Goal: Information Seeking & Learning: Learn about a topic

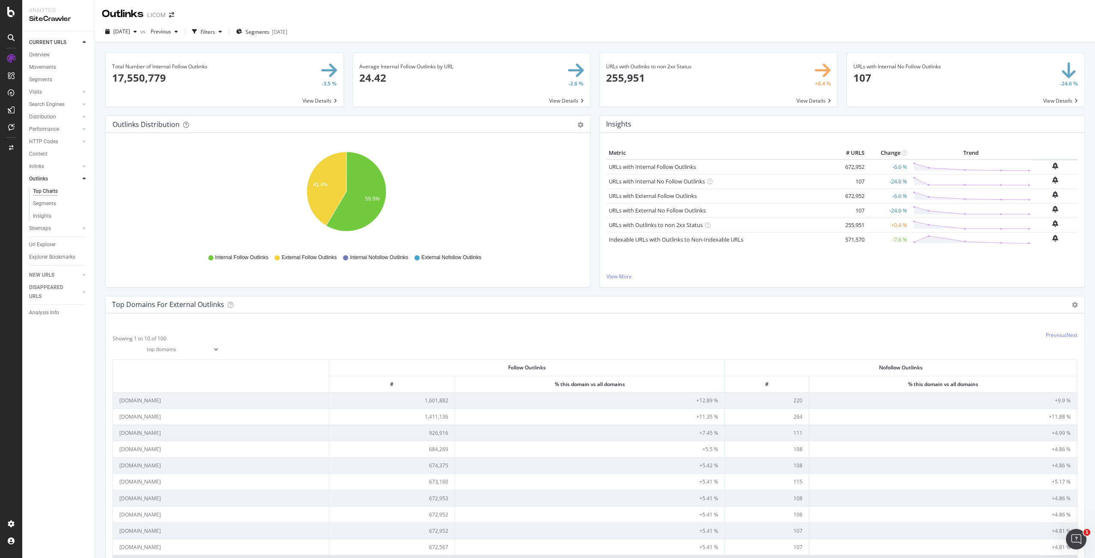
click at [632, 32] on div "2025 Jul. 10th vs Previous Filters Segments 2025-07-17" at bounding box center [595, 33] width 1000 height 17
click at [625, 33] on div "2025 Jul. 10th vs Previous Filters Segments 2025-07-17" at bounding box center [595, 33] width 1000 height 17
click at [570, 181] on icon "41.4% 58.5%" at bounding box center [346, 196] width 468 height 99
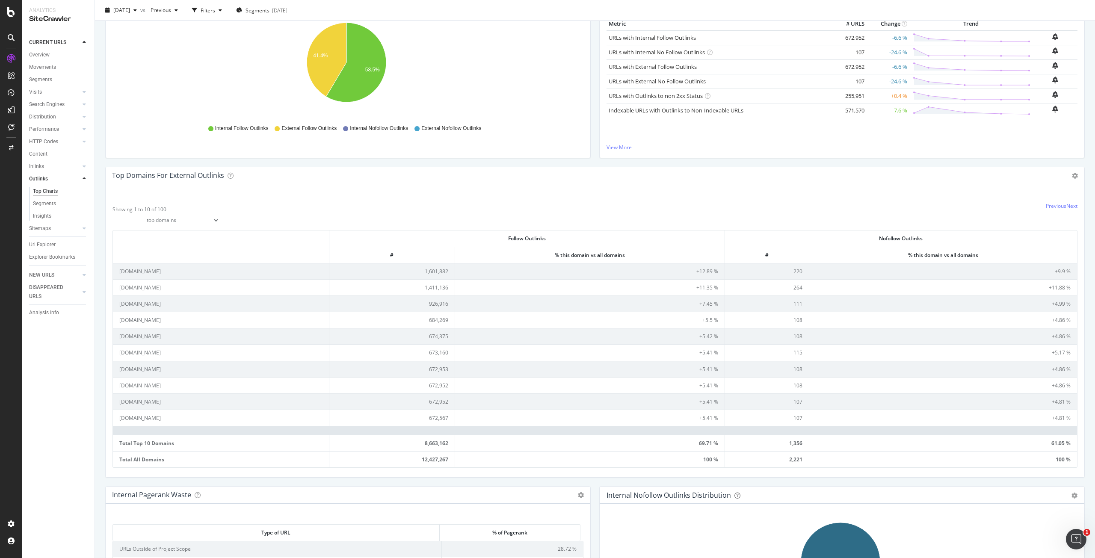
scroll to position [128, 0]
click at [569, 198] on div "Showing 1 to 10 of 100 top domains top subdomains Previous Next Follow Outlinks…" at bounding box center [595, 331] width 978 height 293
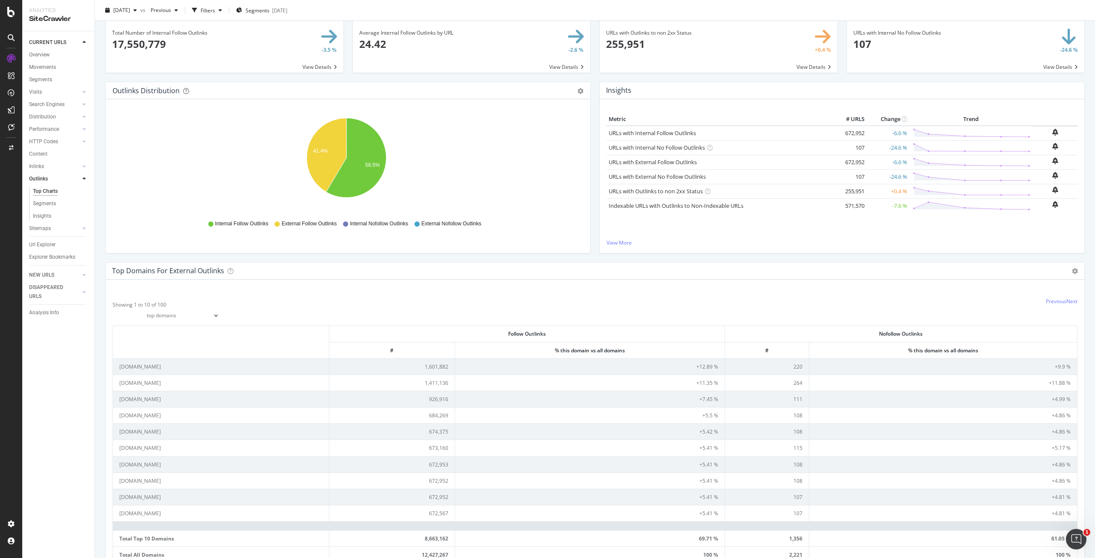
scroll to position [0, 0]
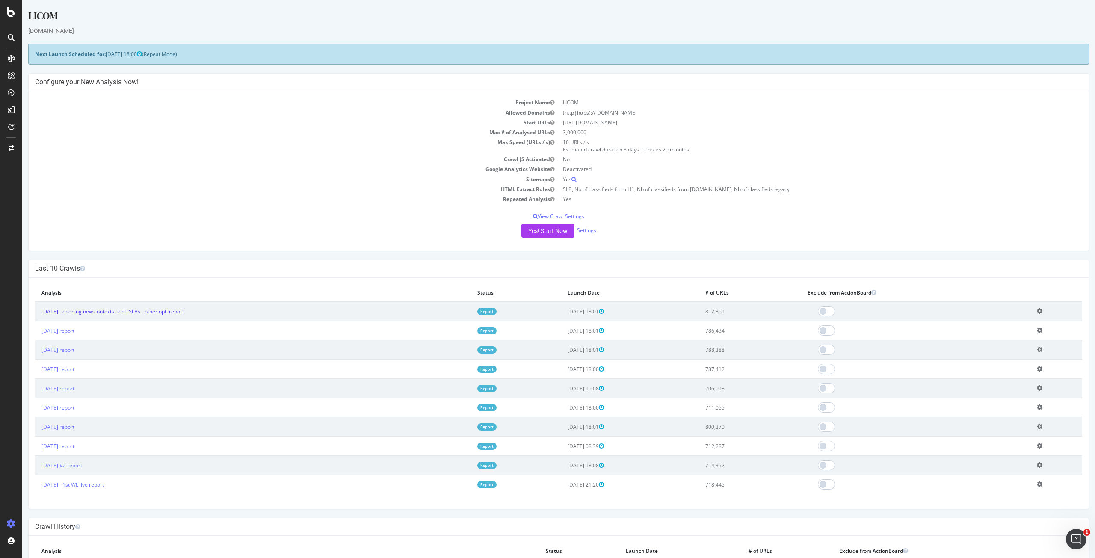
click at [93, 313] on link "2025 Sep. 5th - opening new contexts - opti SLBs - other opti report" at bounding box center [112, 311] width 142 height 7
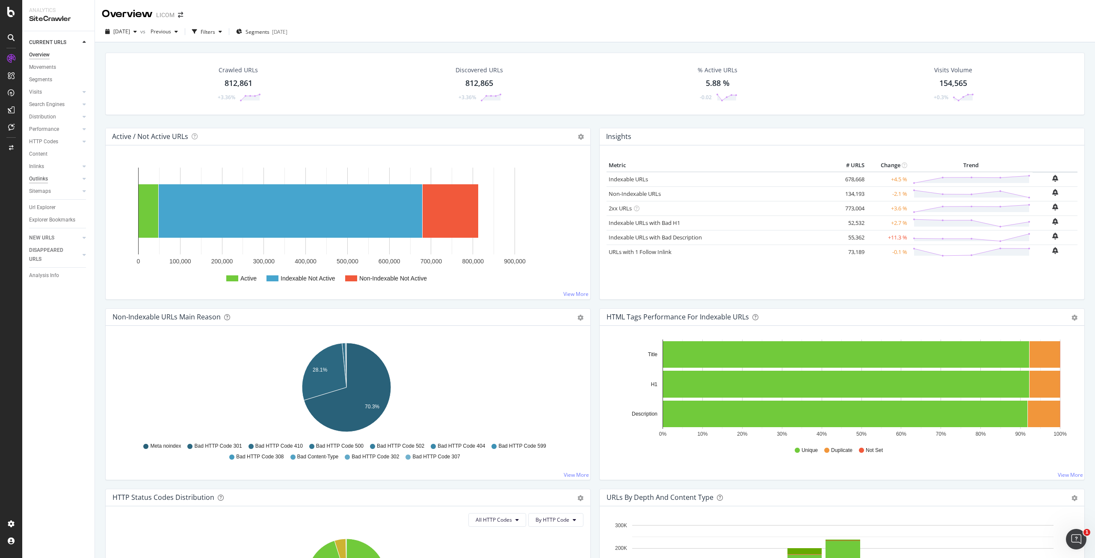
click at [38, 177] on div "Outlinks" at bounding box center [38, 178] width 19 height 9
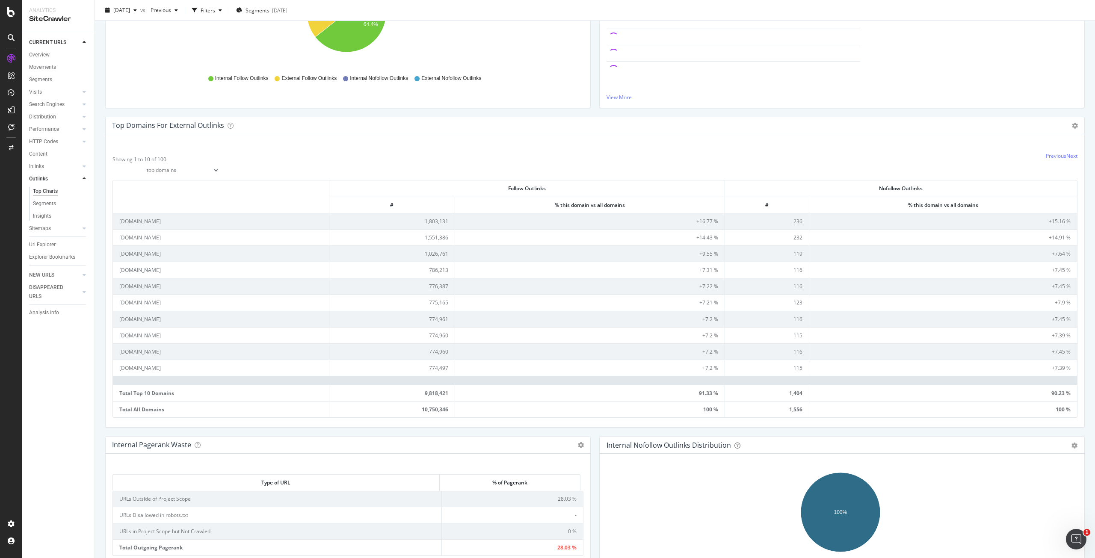
scroll to position [176, 0]
click at [176, 174] on select "top domains top subdomains" at bounding box center [165, 173] width 107 height 15
click at [306, 151] on div "Showing 1 to 10 of 100 top domains top subdomains Previous Next Follow Outlinks…" at bounding box center [595, 284] width 978 height 293
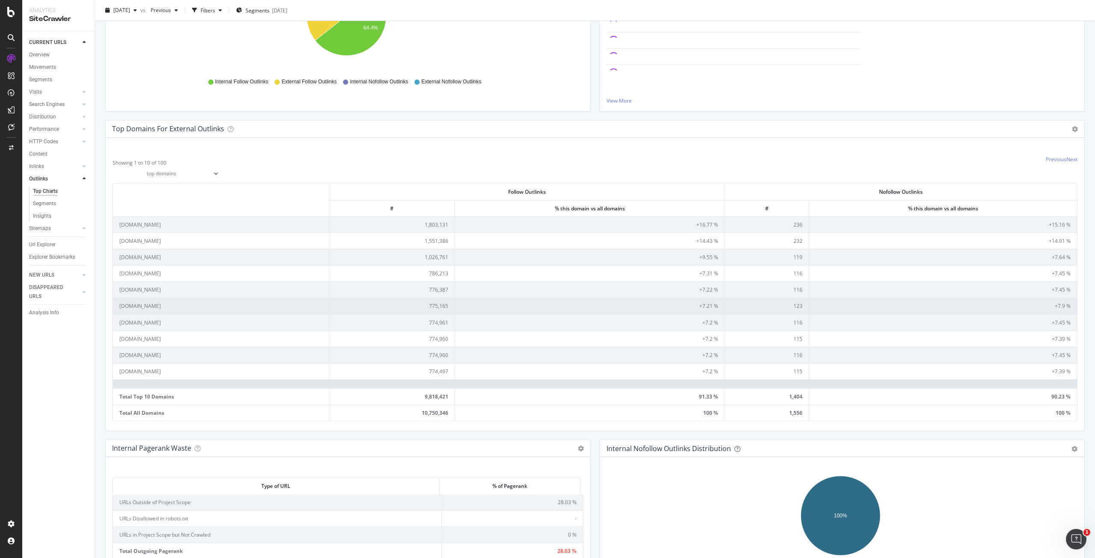
scroll to position [133, 0]
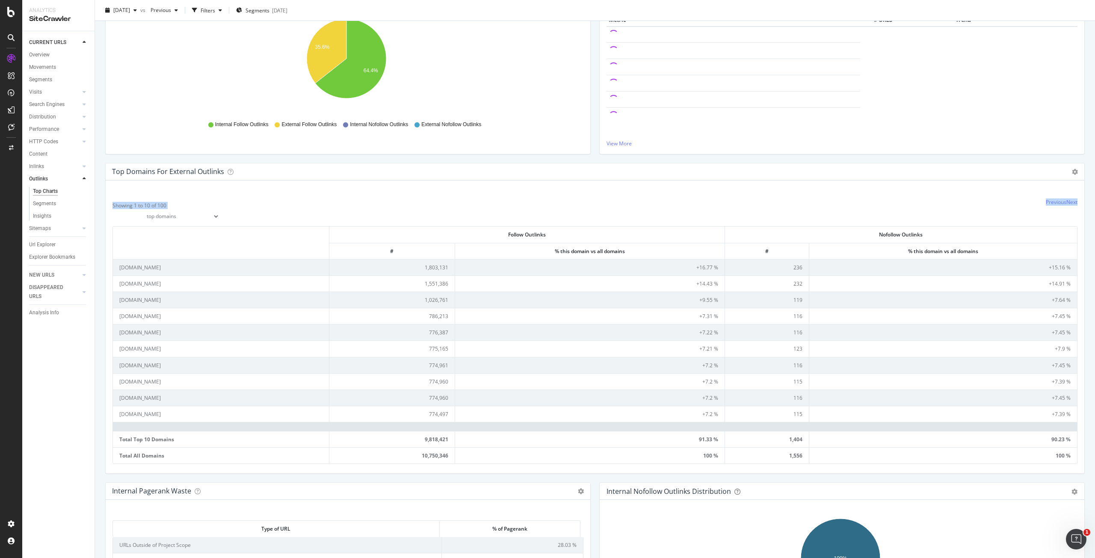
drag, startPoint x: 111, startPoint y: 204, endPoint x: 184, endPoint y: 200, distance: 72.8
click at [180, 204] on div "Showing 1 to 10 of 100 top domains top subdomains Previous Next Follow Outlinks…" at bounding box center [595, 326] width 978 height 293
click at [405, 187] on div "Showing 1 to 10 of 100 top domains top subdomains Previous Next Follow Outlinks…" at bounding box center [595, 326] width 978 height 293
click at [1067, 203] on link "Next" at bounding box center [1071, 201] width 11 height 7
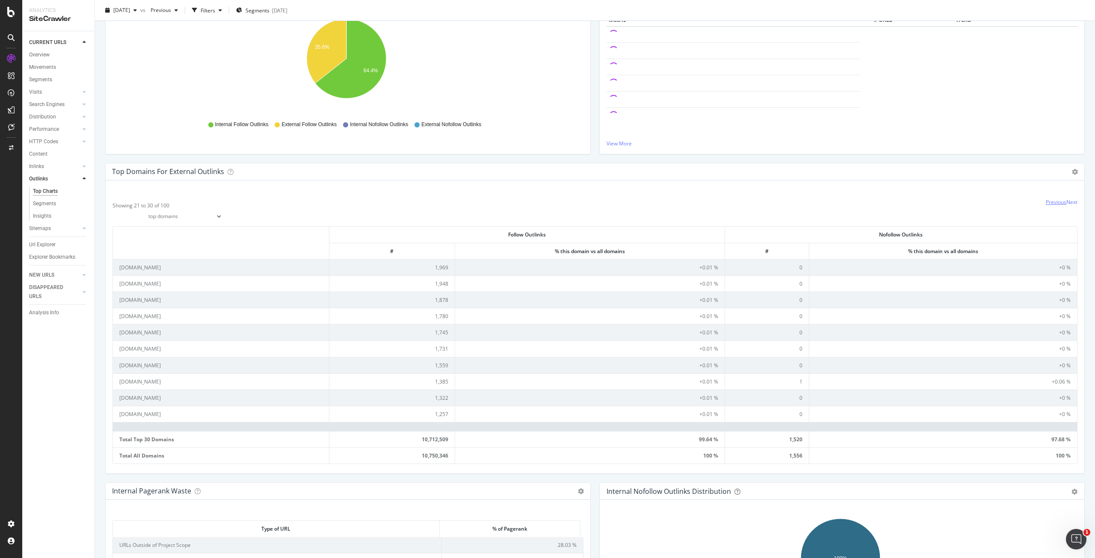
click at [1045, 199] on link "Previous" at bounding box center [1055, 201] width 21 height 7
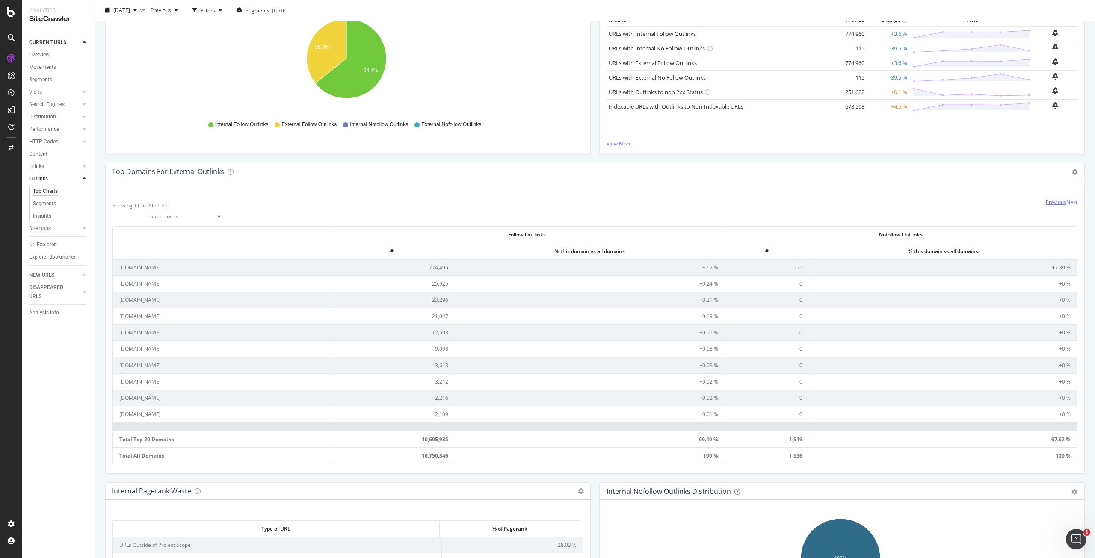
click at [1045, 198] on link "Previous" at bounding box center [1055, 201] width 21 height 7
click at [1048, 203] on link "Previous" at bounding box center [1055, 201] width 21 height 7
click at [1070, 204] on link "Next" at bounding box center [1071, 201] width 11 height 7
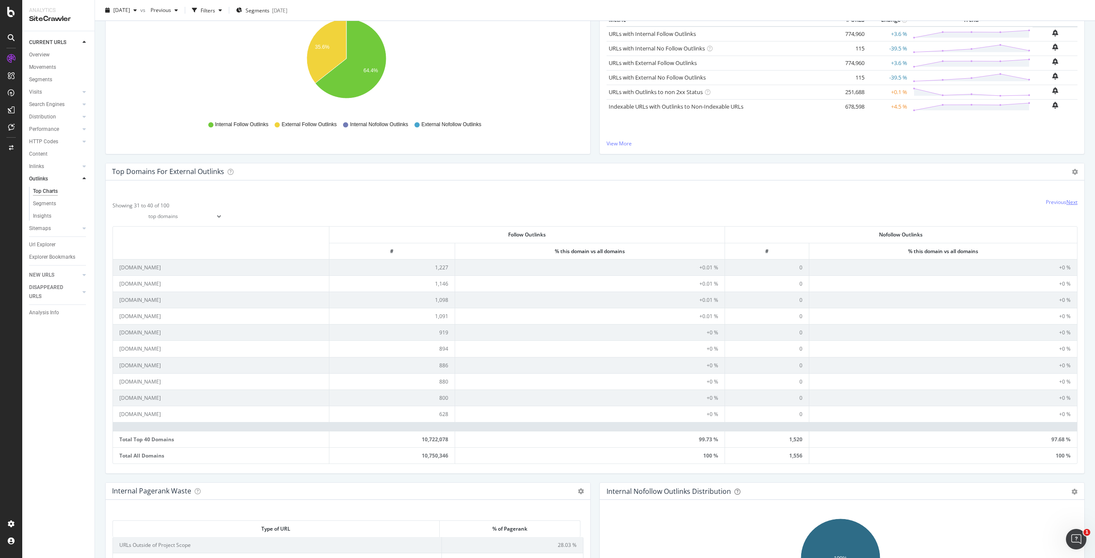
click at [1070, 204] on link "Next" at bounding box center [1071, 201] width 11 height 7
click at [41, 116] on div "LogAnalyzer" at bounding box center [48, 111] width 33 height 9
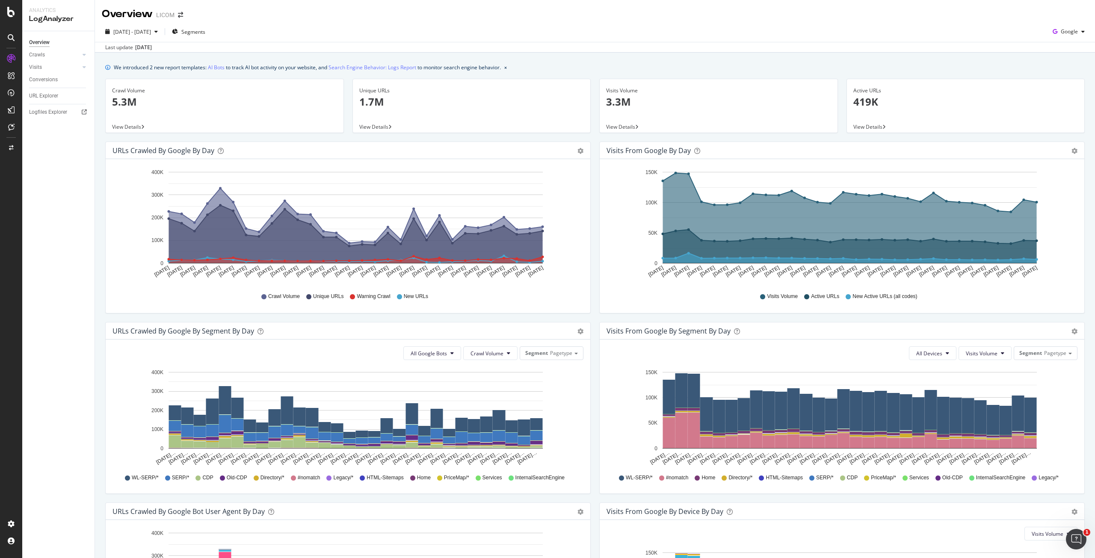
click at [258, 12] on div "Overview LICOM" at bounding box center [595, 10] width 1000 height 21
drag, startPoint x: 1094, startPoint y: 3, endPoint x: 716, endPoint y: 38, distance: 379.7
click at [717, 38] on div "2025 Aug. 10th - Sep. 8th Segments Google" at bounding box center [595, 33] width 1000 height 17
click at [47, 92] on div "SiteCrawler" at bounding box center [47, 96] width 30 height 9
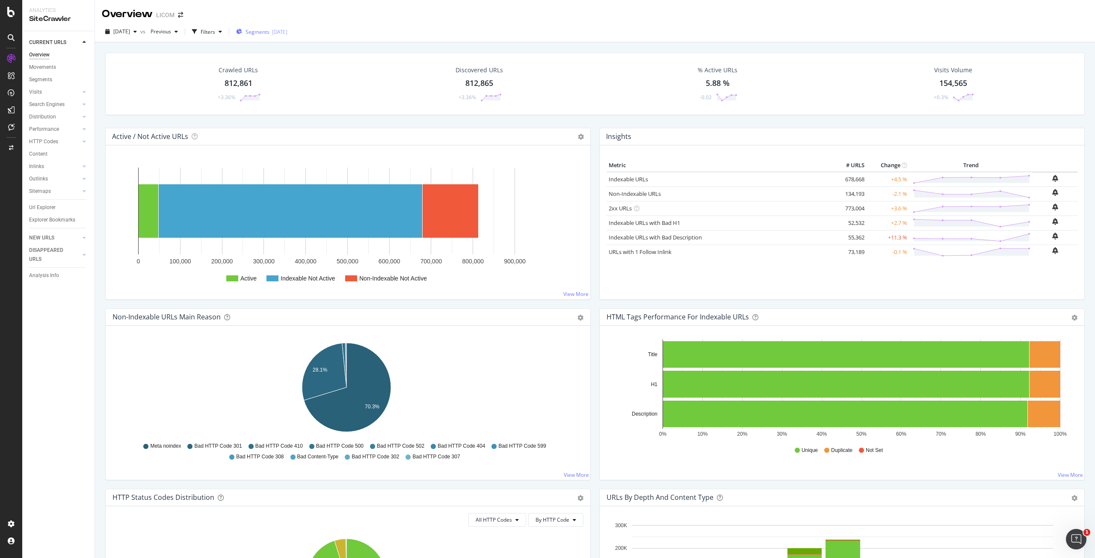
click at [269, 35] on span "Segments" at bounding box center [257, 31] width 24 height 7
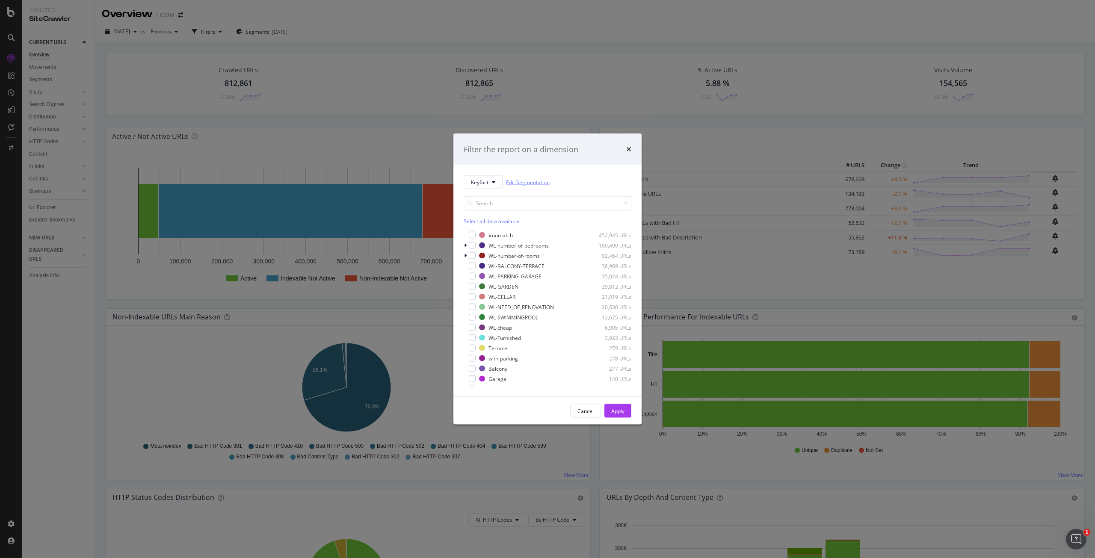
click at [523, 181] on link "Edit Segmentation" at bounding box center [528, 181] width 44 height 9
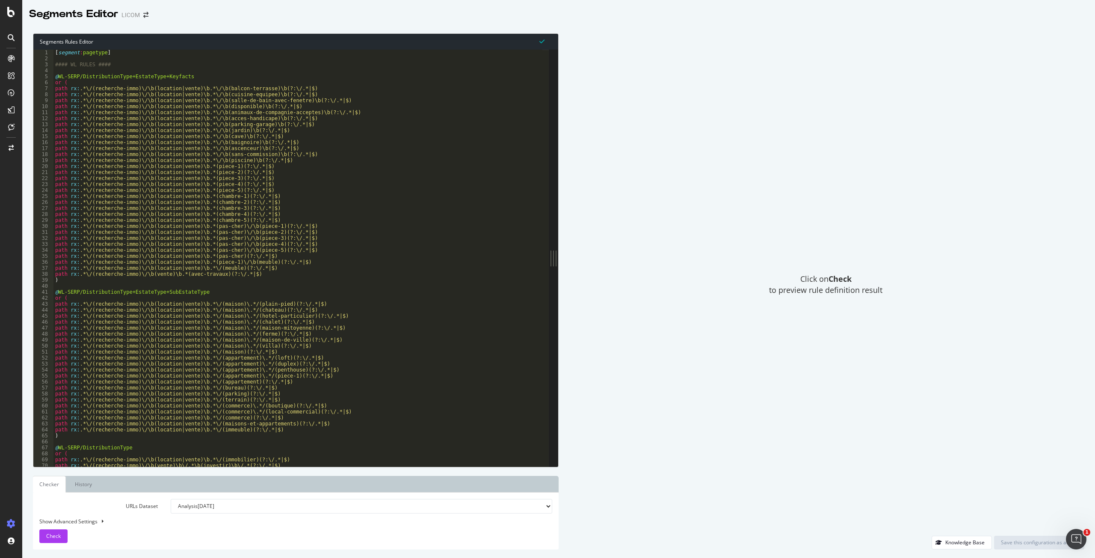
drag, startPoint x: 345, startPoint y: 260, endPoint x: 817, endPoint y: 321, distance: 475.5
click at [815, 321] on div "Segments Rules Editor 1 2 3 4 5 6 7 8 9 10 11 12 13 14 15 16 17 18 19 20 21 22 …" at bounding box center [558, 291] width 1072 height 533
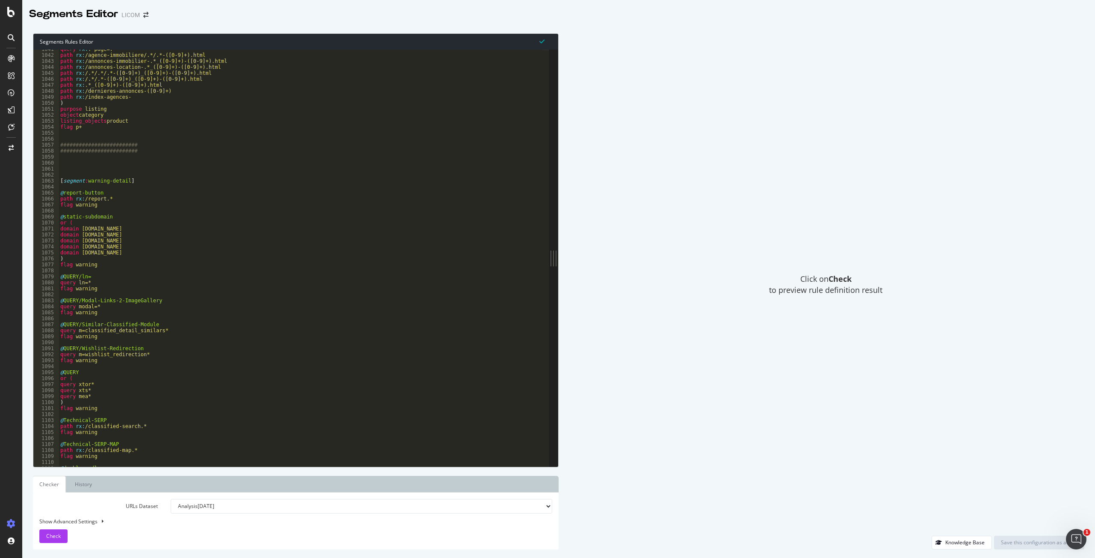
scroll to position [803, 0]
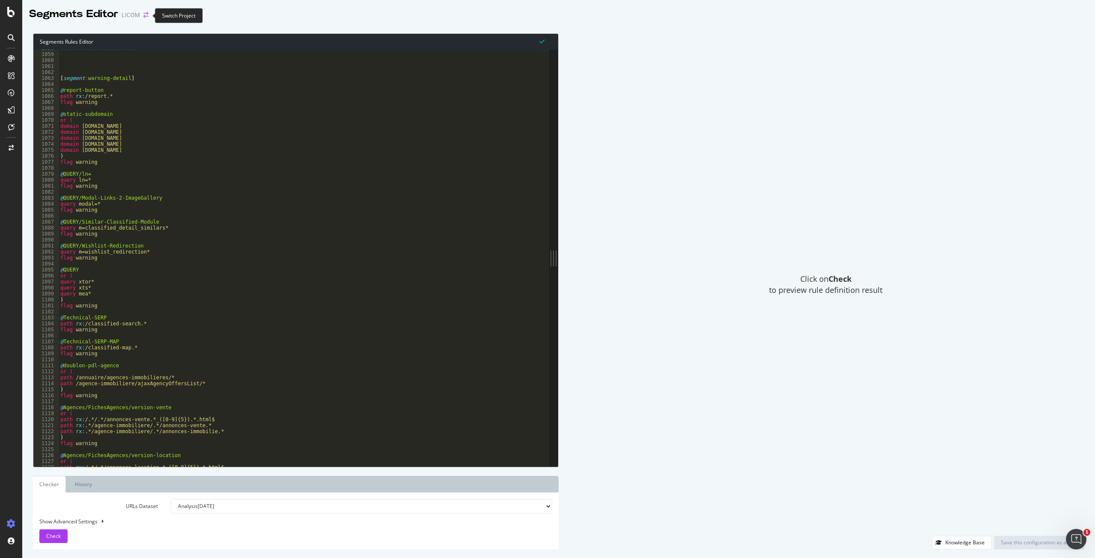
click at [143, 15] on icon "arrow-right-arrow-left" at bounding box center [145, 15] width 5 height 6
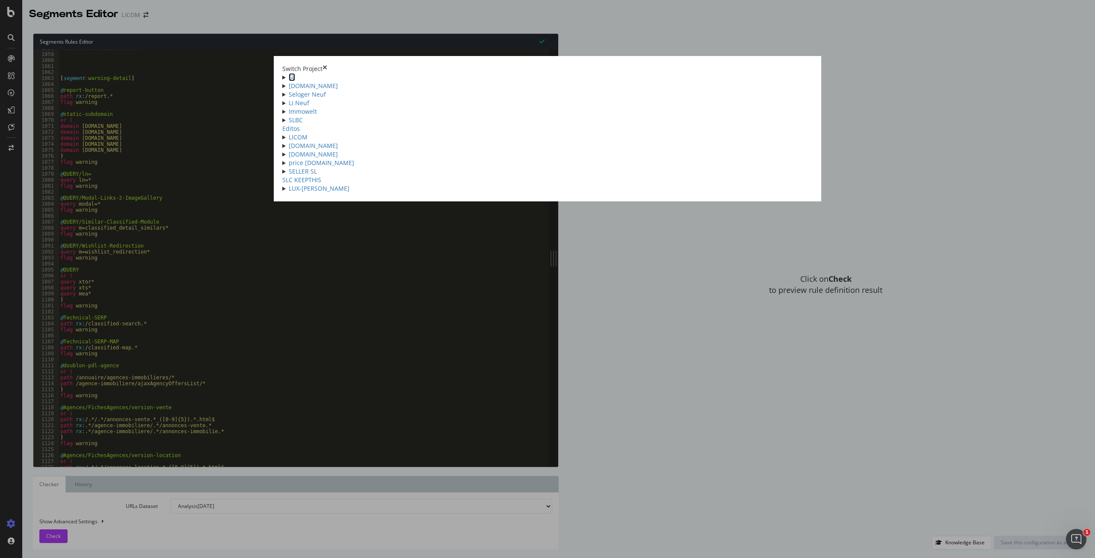
click at [295, 73] on link "SL" at bounding box center [292, 77] width 6 height 8
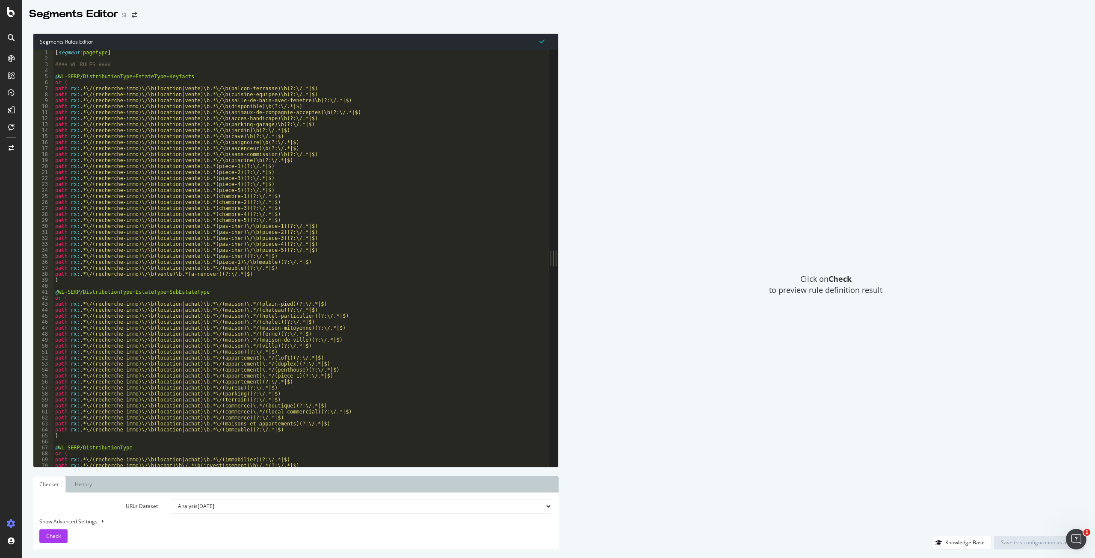
drag, startPoint x: 344, startPoint y: 260, endPoint x: 730, endPoint y: 271, distance: 386.7
click at [730, 279] on div "Segments Rules Editor 1 2 3 4 5 6 7 8 9 10 11 12 13 14 15 16 17 18 19 20 21 22 …" at bounding box center [558, 291] width 1072 height 533
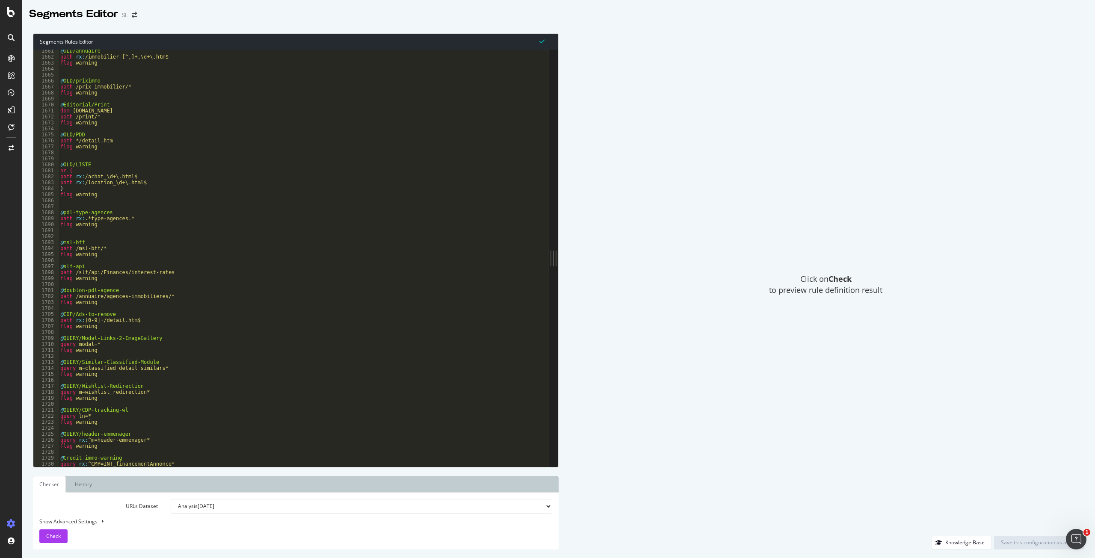
scroll to position [1228, 0]
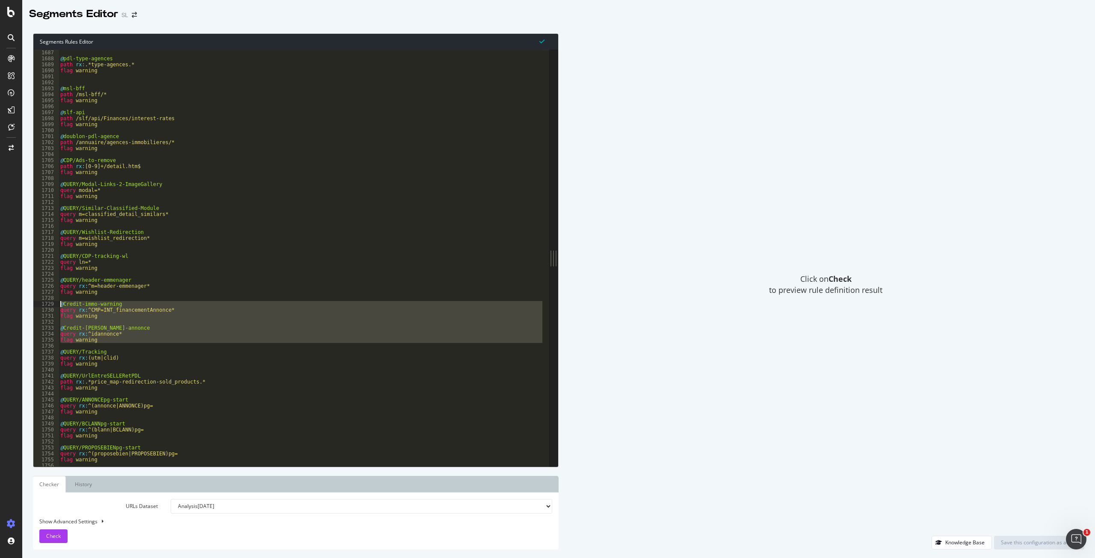
drag, startPoint x: 113, startPoint y: 344, endPoint x: 57, endPoint y: 301, distance: 70.8
click at [57, 301] on div "1687 1688 1689 1690 1691 1692 1693 1694 1695 1696 1697 1698 1699 1700 1701 1702…" at bounding box center [290, 258] width 515 height 417
type textarea "@Credit-immo-warning query rx:^CMP=INT_financementAnnonce*"
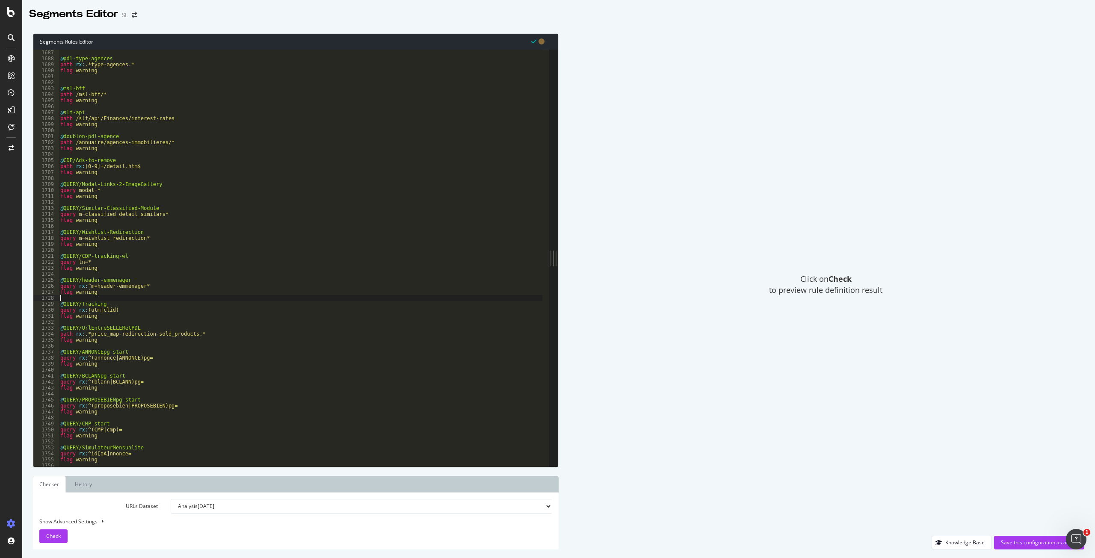
click at [120, 173] on div "@ pdl-type-agences path rx : .*type-agences.* flag warning @ msl-bff path /msl-…" at bounding box center [547, 261] width 977 height 422
type textarea "flag warning"
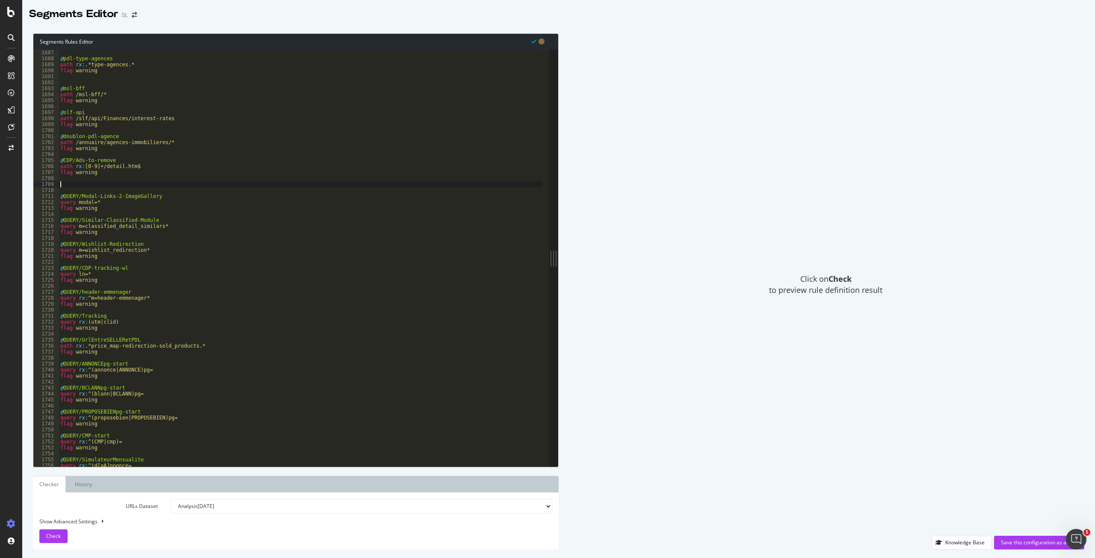
paste textarea "flag warning"
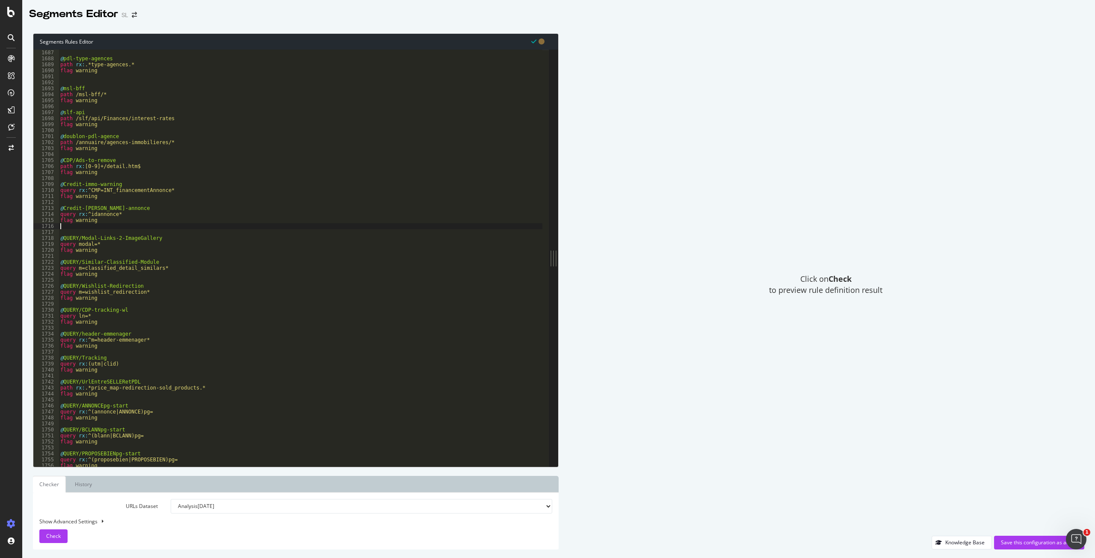
type textarea "flag warning"
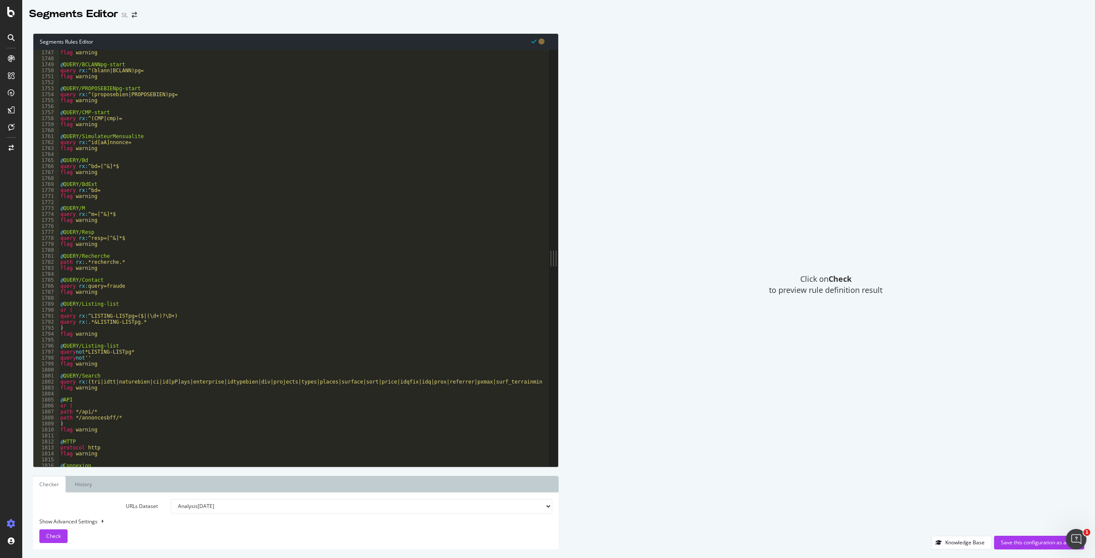
scroll to position [1275, 0]
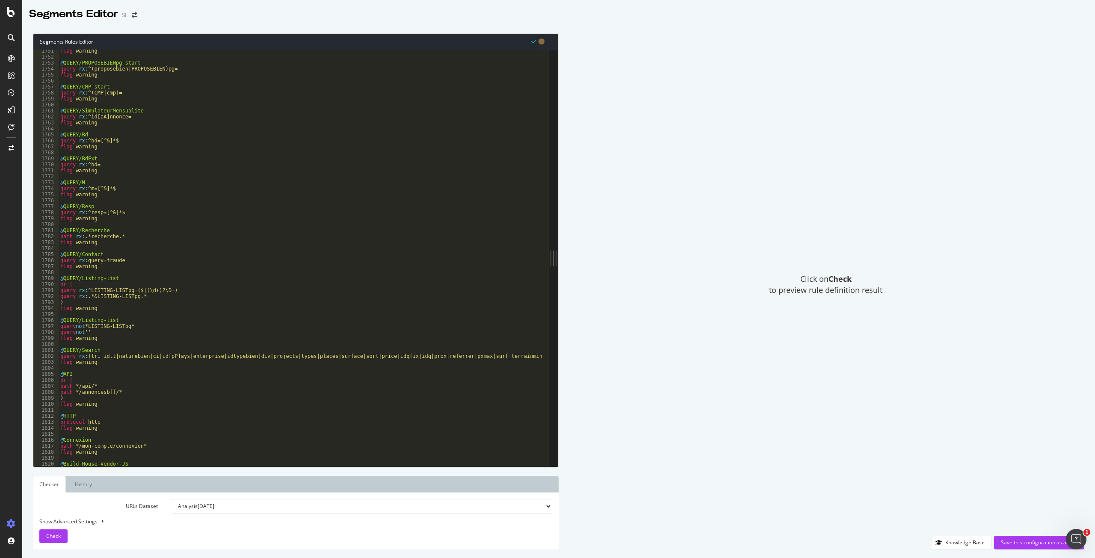
click at [137, 331] on div "flag warning @ QUERY/PROPOSEBIENpg-start query rx : ^(proposebien|PROPOSEBIEN)p…" at bounding box center [547, 259] width 977 height 422
click at [120, 340] on div "flag warning @ QUERY/PROPOSEBIENpg-start query rx : ^(proposebien|PROPOSEBIEN)p…" at bounding box center [547, 259] width 977 height 422
click at [664, 136] on div "Click on Check to preview rule definition result" at bounding box center [825, 284] width 517 height 502
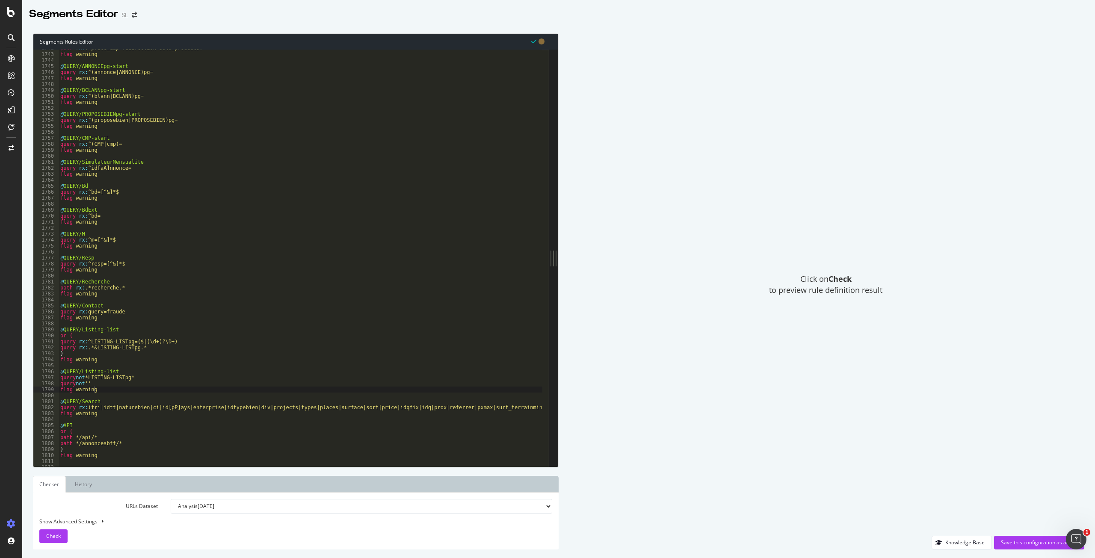
scroll to position [1272, 0]
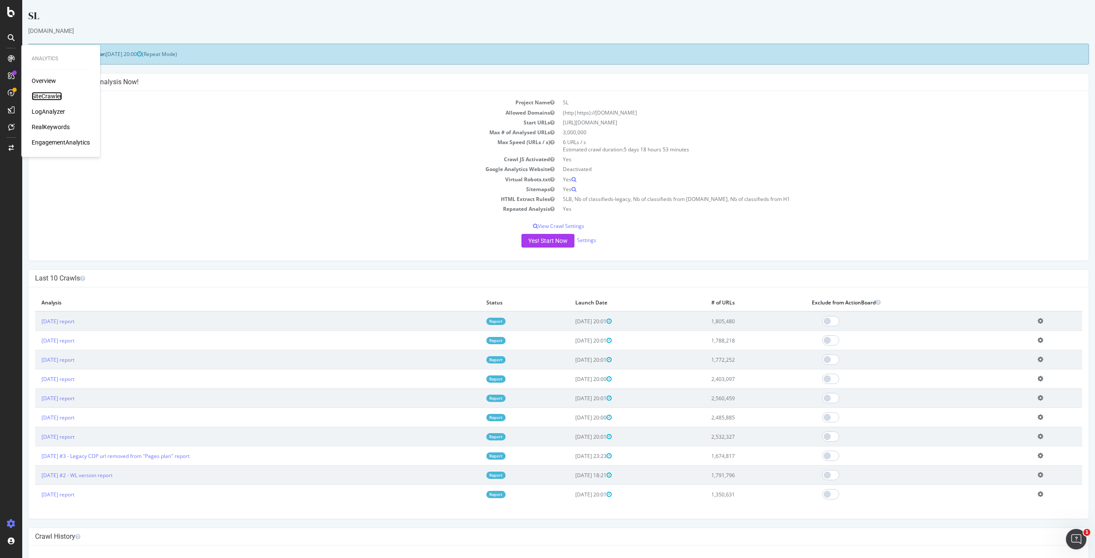
drag, startPoint x: 51, startPoint y: 98, endPoint x: 83, endPoint y: 100, distance: 32.1
click at [51, 98] on div "SiteCrawler" at bounding box center [47, 96] width 30 height 9
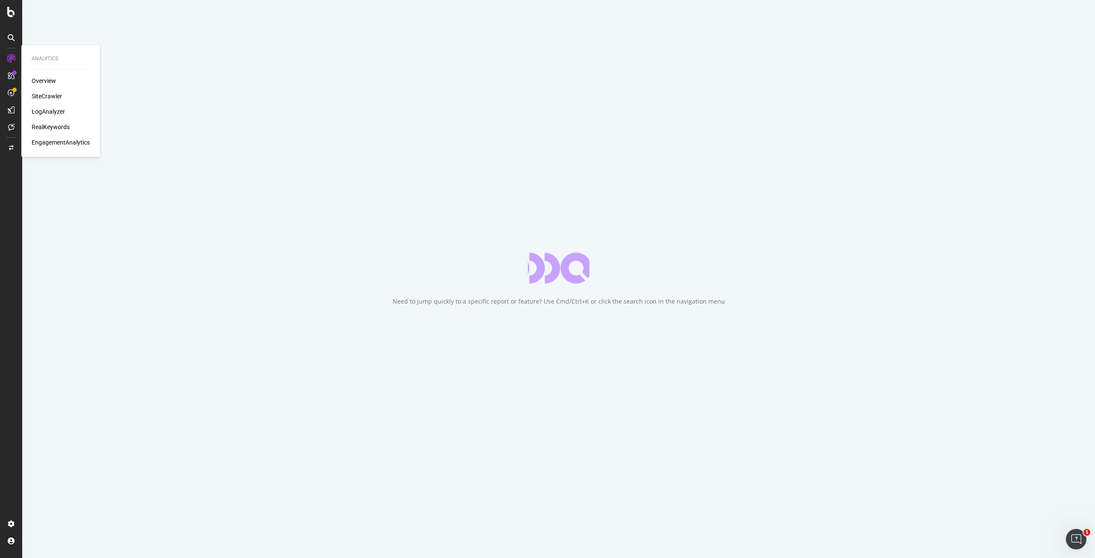
click at [45, 112] on div "LogAnalyzer" at bounding box center [48, 111] width 33 height 9
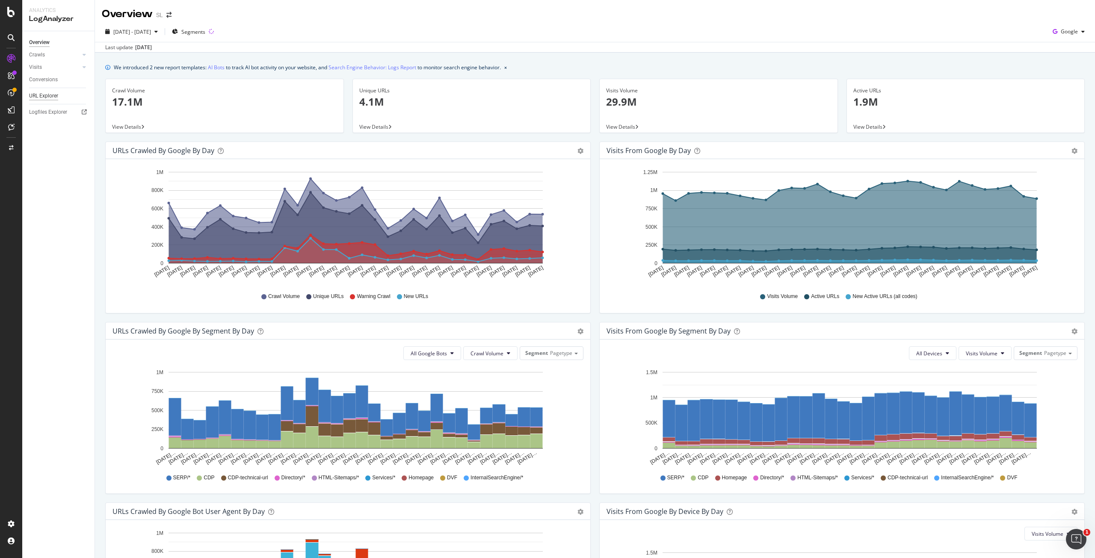
click at [40, 92] on div "URL Explorer" at bounding box center [43, 96] width 29 height 9
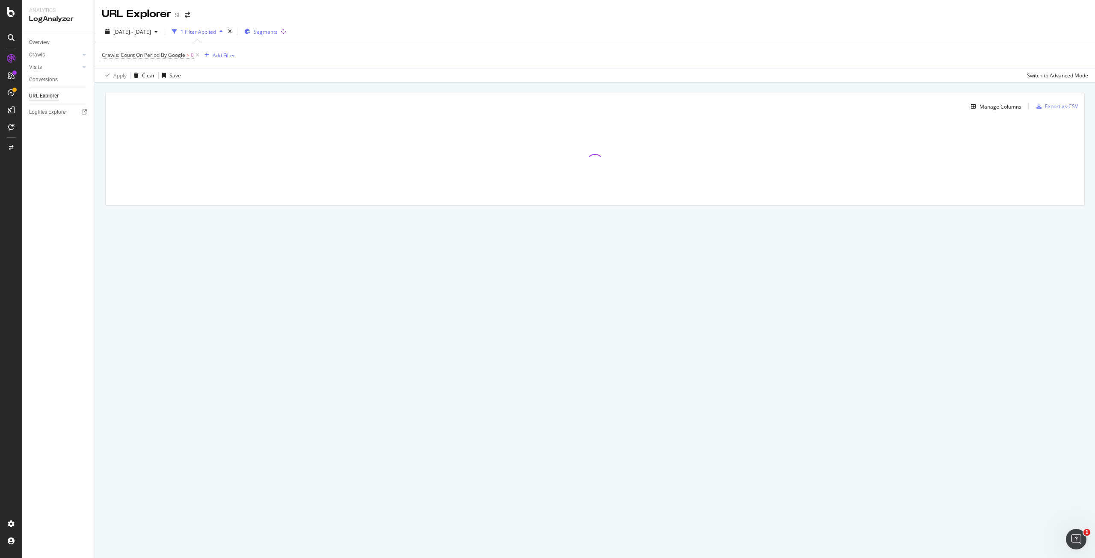
click at [277, 32] on span "Segments" at bounding box center [266, 31] width 24 height 7
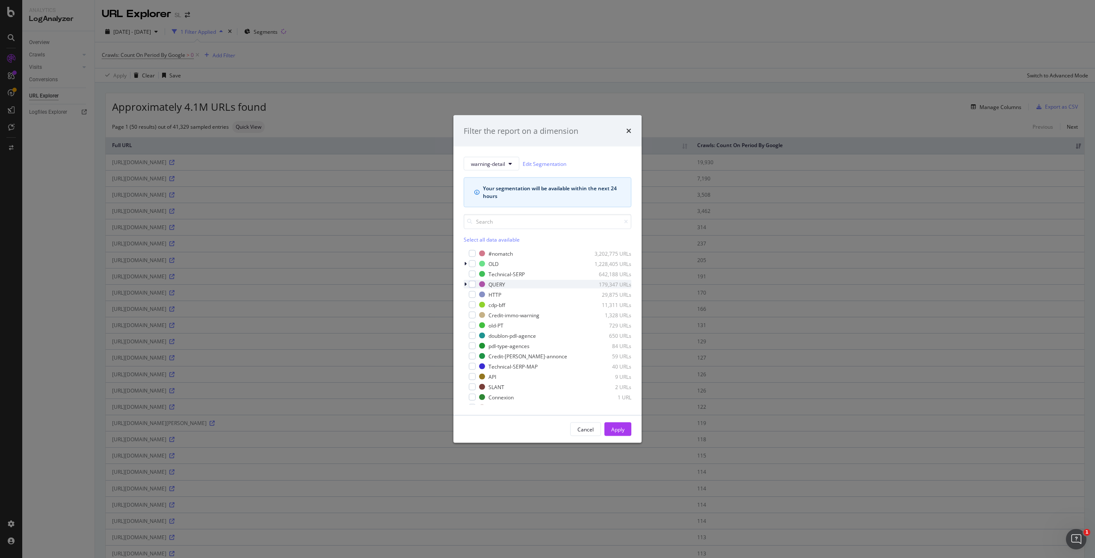
click at [464, 283] on icon "modal" at bounding box center [465, 284] width 3 height 5
click at [476, 325] on div "modal" at bounding box center [477, 323] width 7 height 7
click at [618, 427] on div "Apply" at bounding box center [617, 428] width 13 height 7
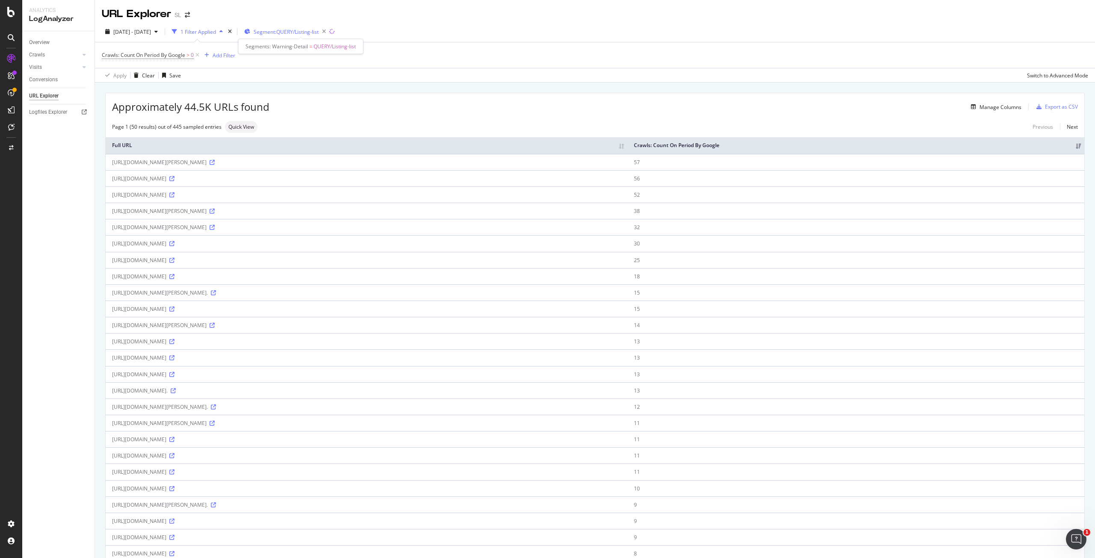
click at [298, 29] on span "Segment: QUERY/Listing-list" at bounding box center [286, 31] width 65 height 7
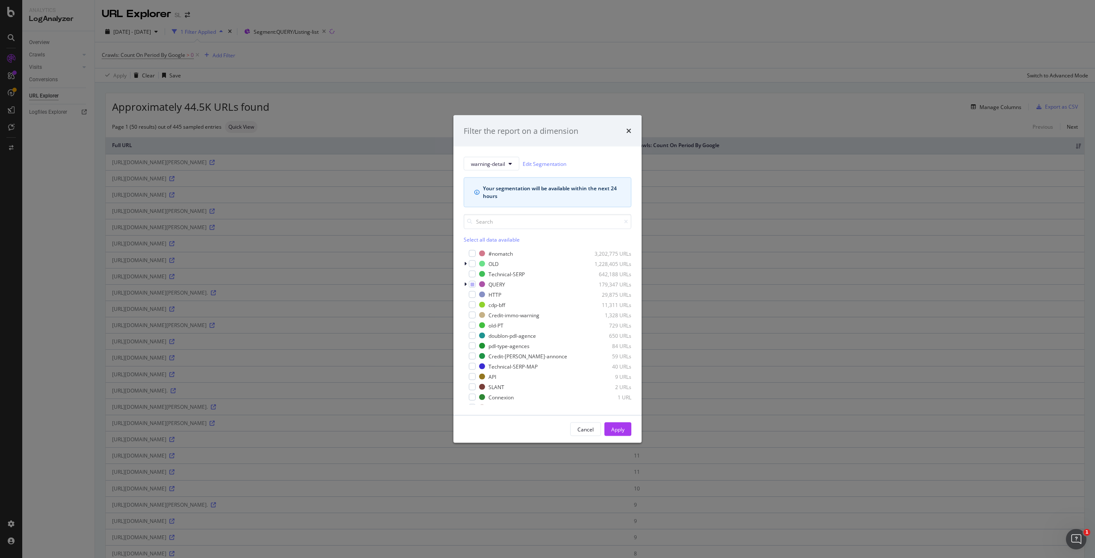
click at [500, 239] on div "Select all data available" at bounding box center [548, 239] width 168 height 7
click at [471, 251] on icon "modal" at bounding box center [472, 253] width 4 height 4
click at [623, 426] on div "Apply" at bounding box center [617, 428] width 13 height 7
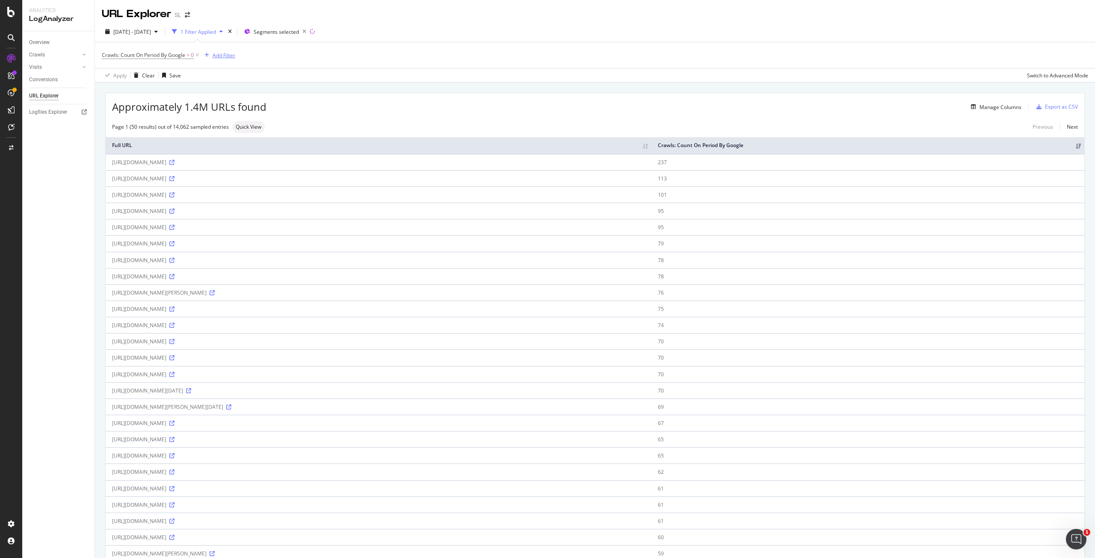
click at [220, 56] on div "Add Filter" at bounding box center [224, 55] width 23 height 7
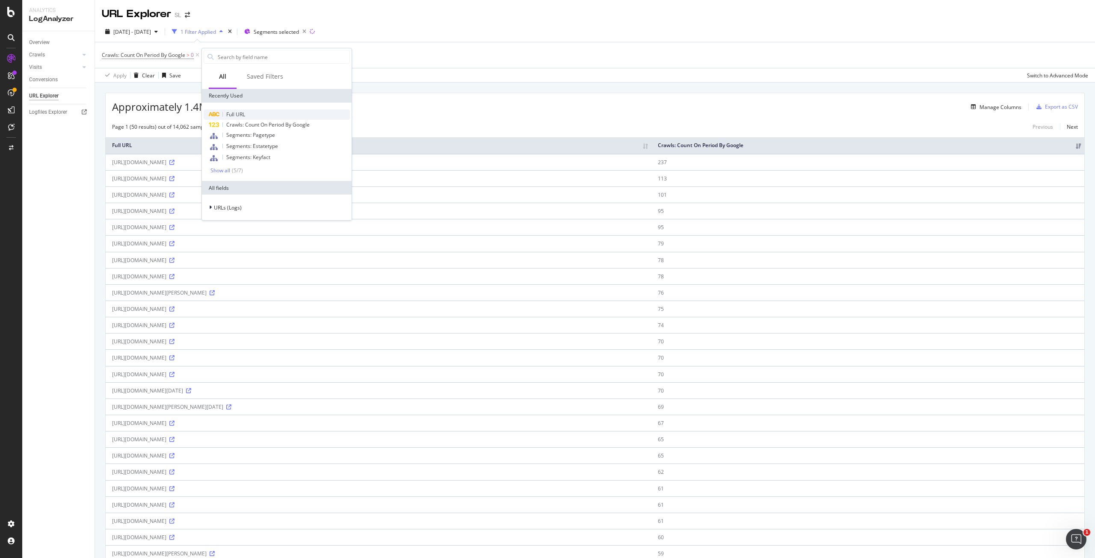
click at [240, 111] on span "Full URL" at bounding box center [235, 114] width 19 height 7
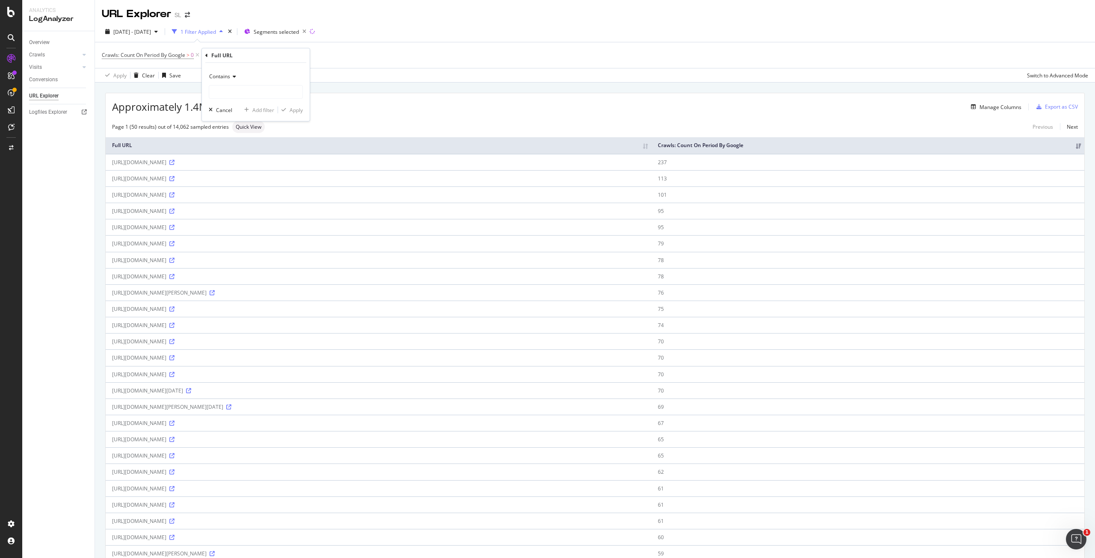
click at [286, 84] on div "Contains" at bounding box center [256, 84] width 94 height 29
click at [278, 89] on input "text" at bounding box center [255, 92] width 93 height 14
click at [225, 93] on input "listinglist" at bounding box center [249, 92] width 81 height 14
type input "listing-list"
click at [297, 109] on div "Apply" at bounding box center [295, 109] width 13 height 7
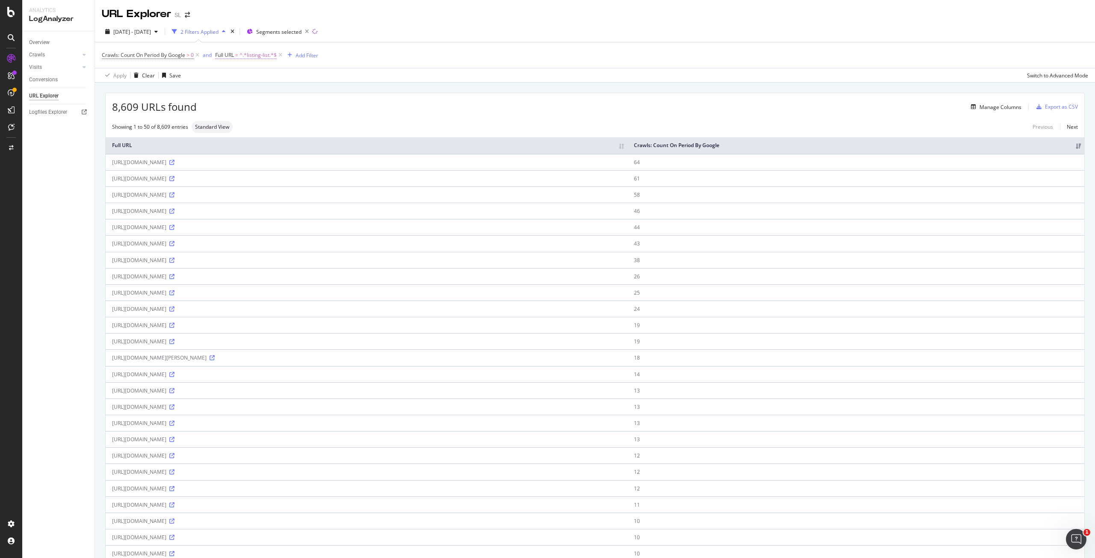
click at [262, 55] on span "^.*listing-list.*$" at bounding box center [257, 55] width 37 height 12
click at [227, 91] on input "listing-list" at bounding box center [263, 91] width 81 height 14
type input "?listing-list"
click at [313, 110] on div "Apply" at bounding box center [310, 108] width 13 height 7
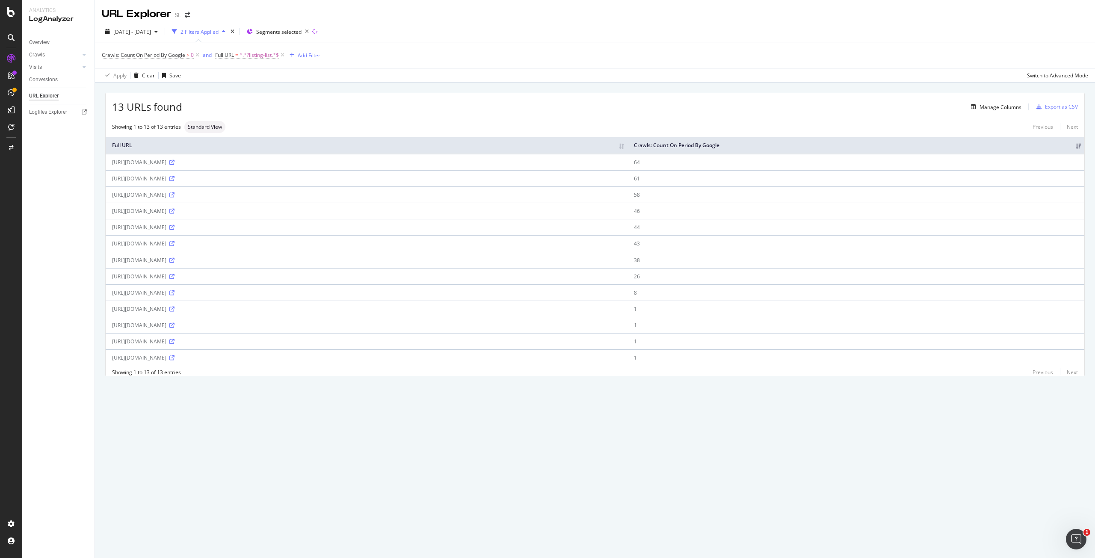
click at [520, 111] on div "Manage Columns" at bounding box center [601, 107] width 839 height 10
click at [521, 108] on div "Manage Columns" at bounding box center [601, 107] width 839 height 10
